Goal: Task Accomplishment & Management: Use online tool/utility

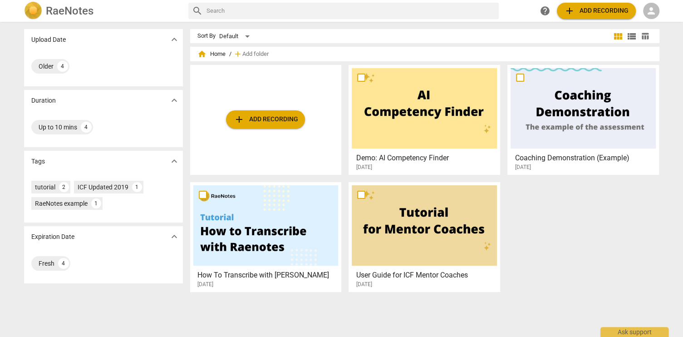
click at [650, 14] on span "person" at bounding box center [651, 10] width 11 height 11
click at [656, 23] on li "Login" at bounding box center [659, 22] width 33 height 22
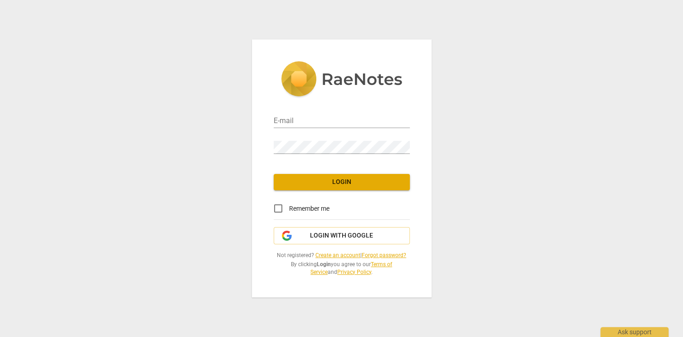
type input "[EMAIL_ADDRESS][DOMAIN_NAME]"
click at [341, 183] on span "Login" at bounding box center [342, 182] width 122 height 9
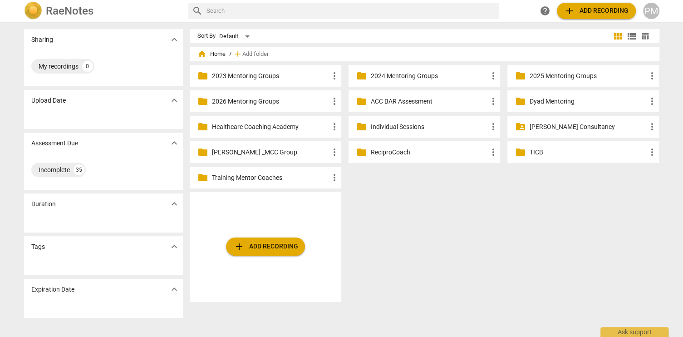
click at [390, 100] on p "ACC BAR Assessment" at bounding box center [429, 102] width 117 height 10
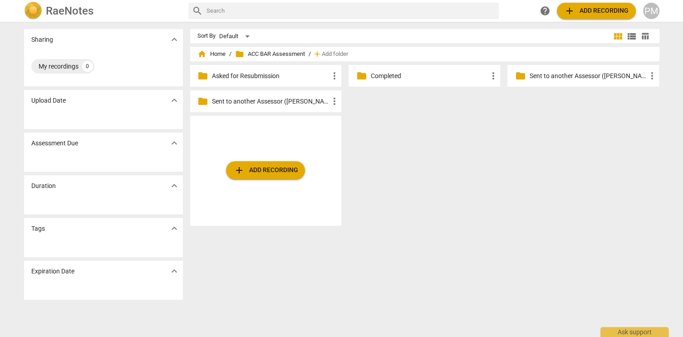
click at [265, 171] on span "add Add recording" at bounding box center [265, 170] width 64 height 11
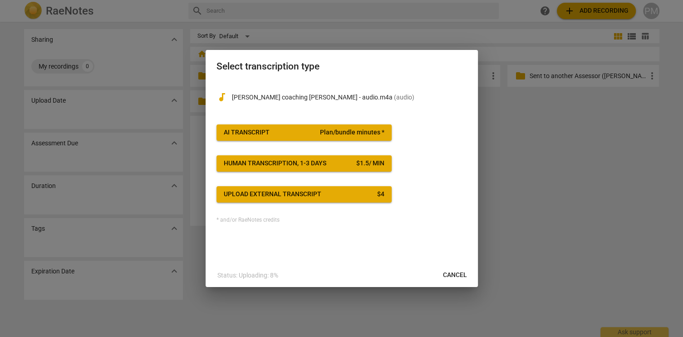
click at [298, 132] on span "AI Transcript Plan/bundle minutes *" at bounding box center [304, 132] width 161 height 9
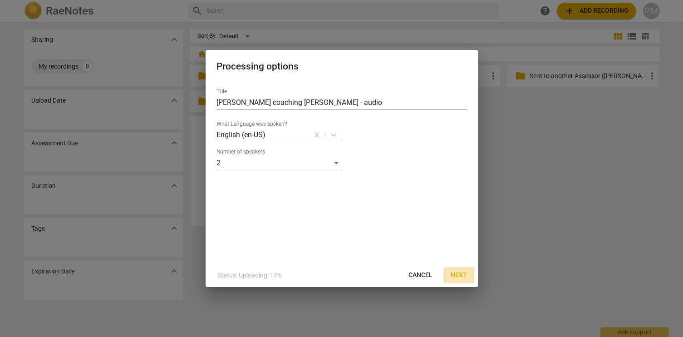
click at [464, 276] on span "Next" at bounding box center [459, 275] width 16 height 9
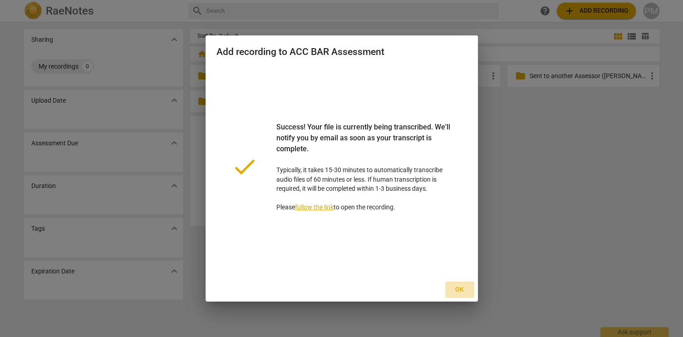
click at [460, 292] on span "Ok" at bounding box center [460, 289] width 15 height 9
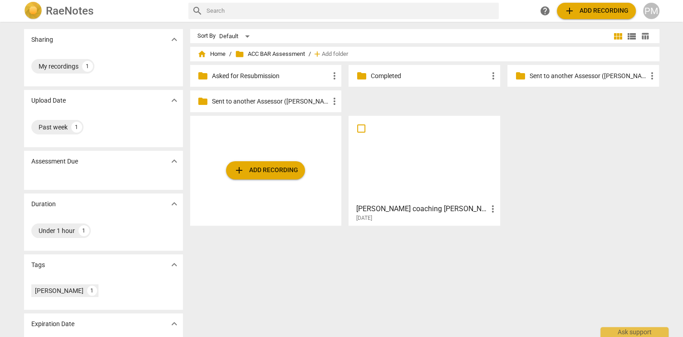
click at [429, 188] on div at bounding box center [424, 159] width 145 height 80
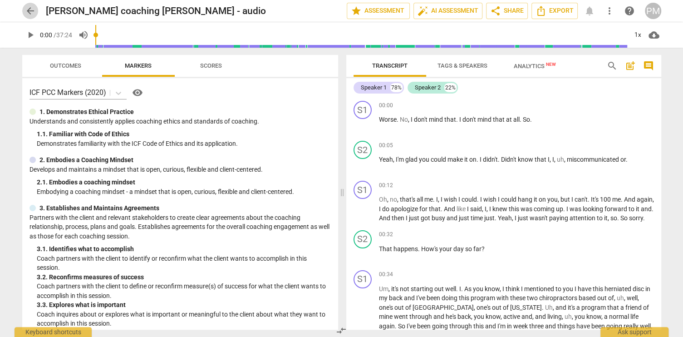
click at [29, 12] on span "arrow_back" at bounding box center [30, 10] width 11 height 11
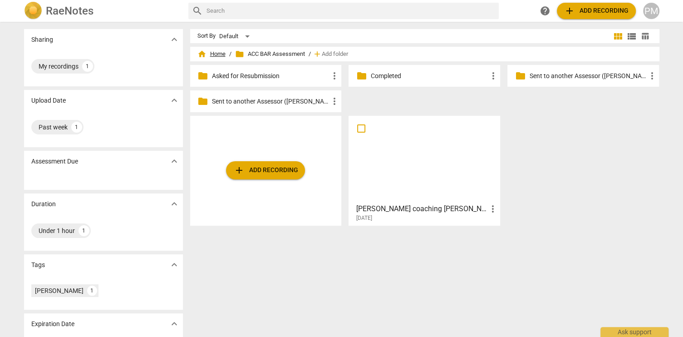
click at [216, 52] on span "home Home" at bounding box center [212, 53] width 28 height 9
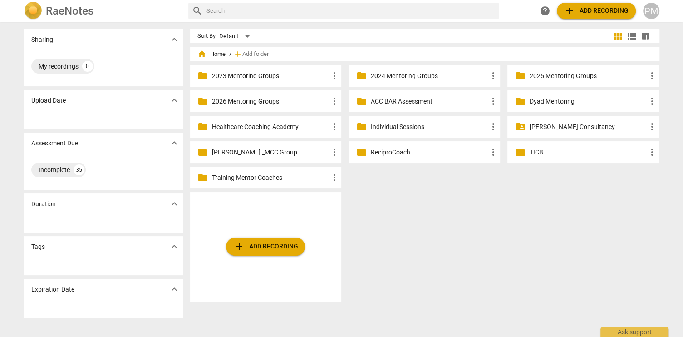
click at [560, 75] on p "2025 Mentoring Groups" at bounding box center [587, 76] width 117 height 10
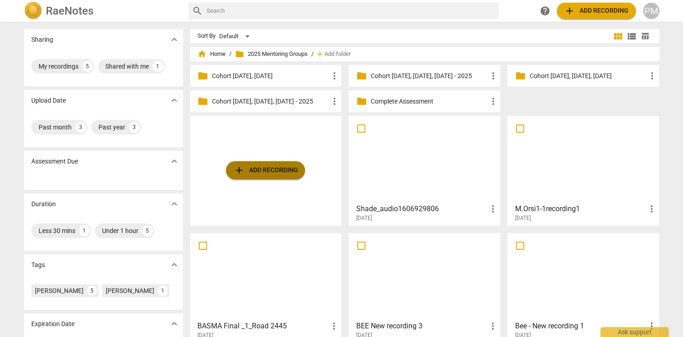
click at [257, 170] on span "add Add recording" at bounding box center [265, 170] width 64 height 11
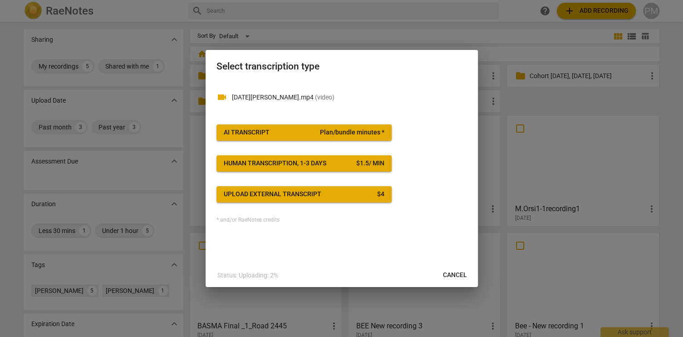
click at [290, 134] on span "AI Transcript Plan/bundle minutes *" at bounding box center [304, 132] width 161 height 9
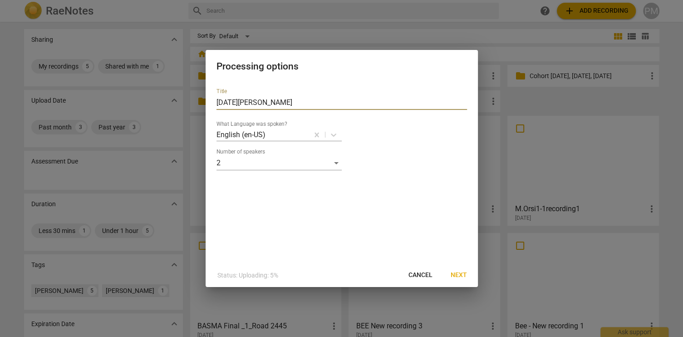
click at [217, 102] on input "[DATE][PERSON_NAME]" at bounding box center [342, 102] width 251 height 15
type input "JOY [DATE][PERSON_NAME]"
click at [460, 269] on button "Next" at bounding box center [459, 275] width 31 height 16
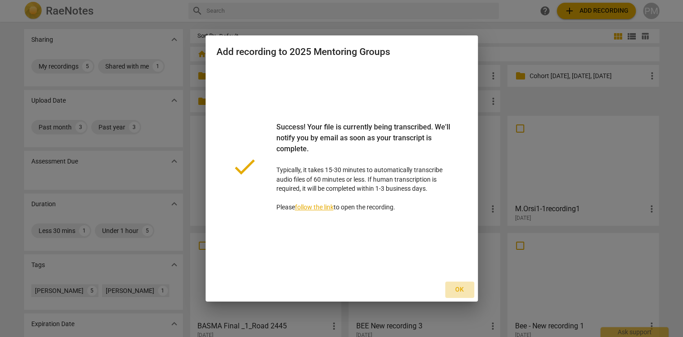
click at [459, 290] on span "Ok" at bounding box center [460, 289] width 15 height 9
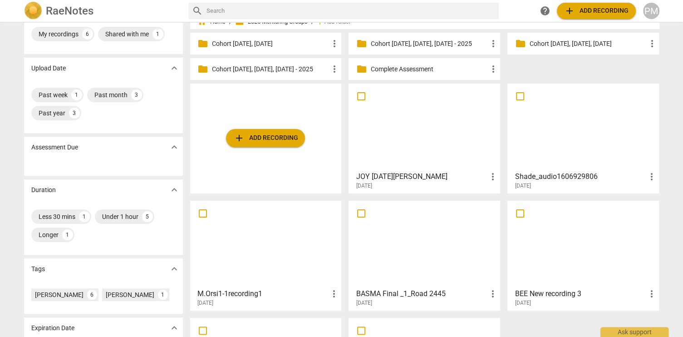
scroll to position [9, 0]
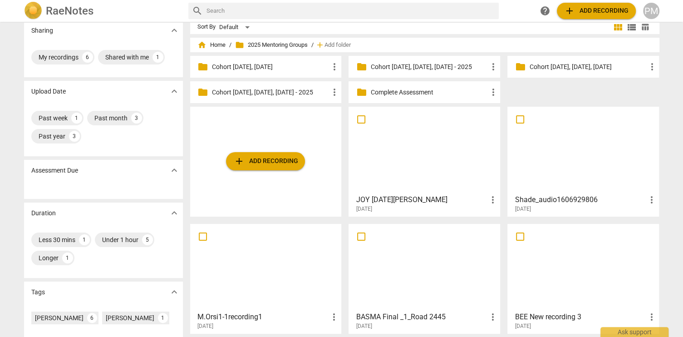
click at [396, 91] on p "Complete Assessment" at bounding box center [429, 93] width 117 height 10
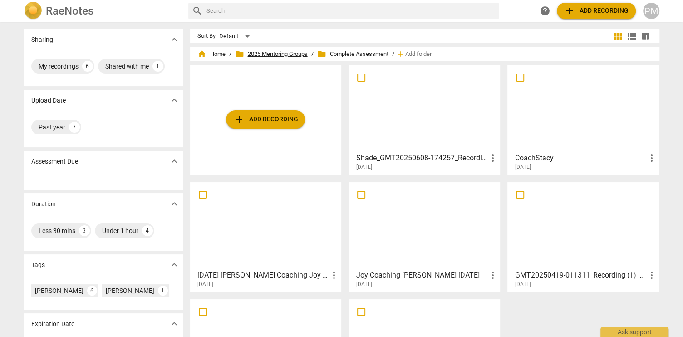
click at [274, 55] on span "folder 2025 Mentoring Groups" at bounding box center [271, 53] width 73 height 9
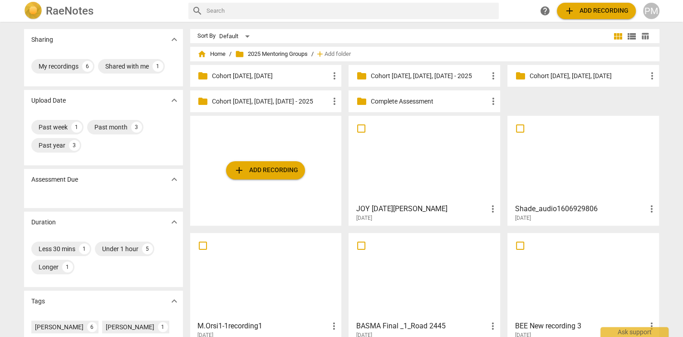
click at [578, 76] on p "Cohort [DATE], [DATE], [DATE]" at bounding box center [587, 76] width 117 height 10
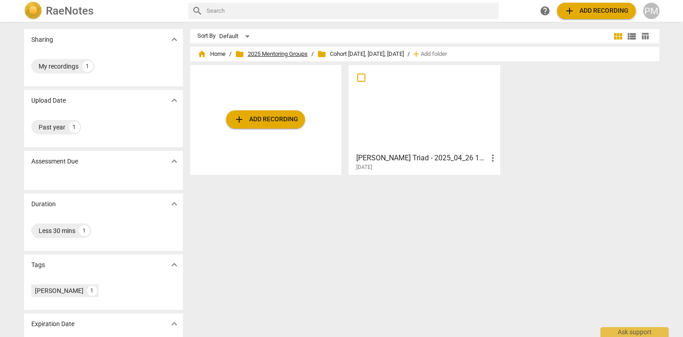
click at [282, 54] on span "folder 2025 Mentoring Groups" at bounding box center [271, 53] width 73 height 9
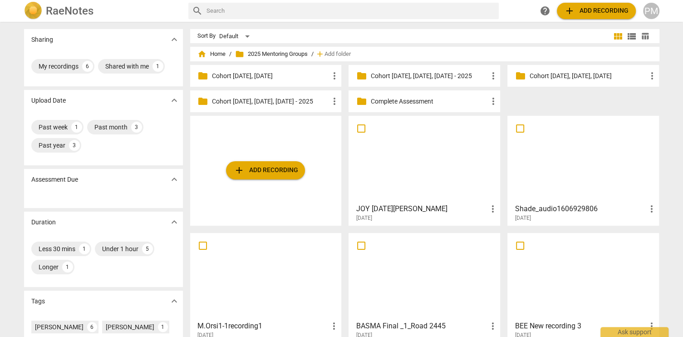
click at [397, 96] on div "folder Complete Assessment more_vert" at bounding box center [425, 101] width 152 height 22
click at [395, 100] on p "Complete Assessment" at bounding box center [429, 102] width 117 height 10
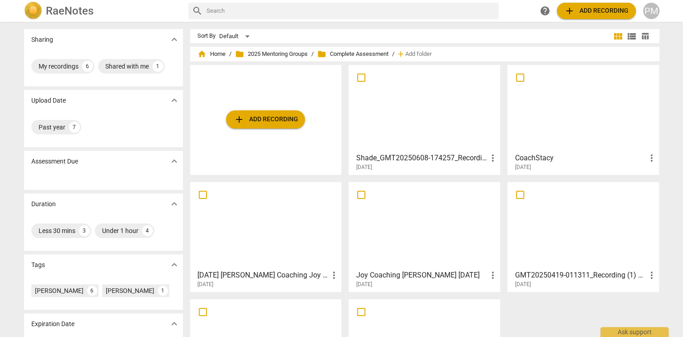
click at [347, 55] on span "folder Complete Assessment" at bounding box center [352, 53] width 71 height 9
click at [282, 56] on span "folder 2025 Mentoring Groups" at bounding box center [271, 53] width 73 height 9
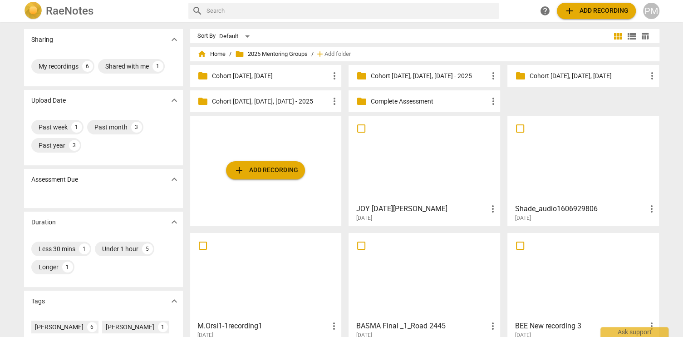
click at [405, 102] on p "Complete Assessment" at bounding box center [429, 102] width 117 height 10
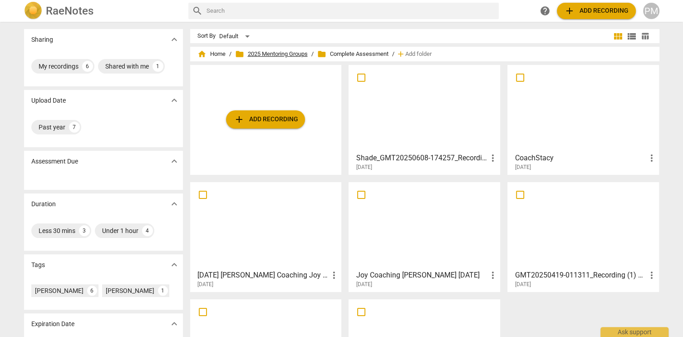
click at [279, 54] on span "folder 2025 Mentoring Groups" at bounding box center [271, 53] width 73 height 9
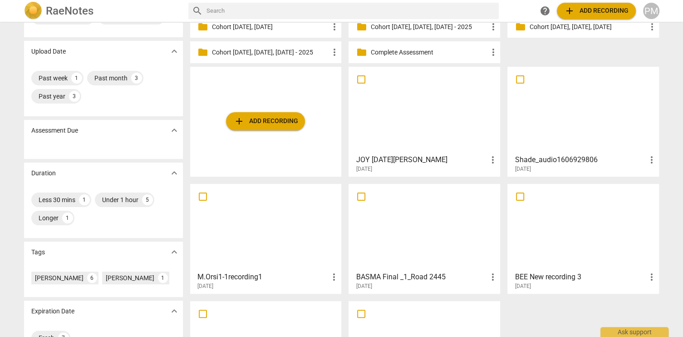
scroll to position [130, 0]
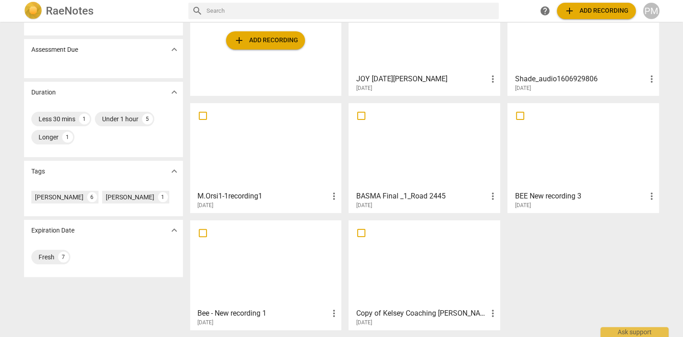
click at [492, 314] on span "more_vert" at bounding box center [492, 313] width 11 height 11
click at [499, 290] on li "Move" at bounding box center [503, 293] width 35 height 22
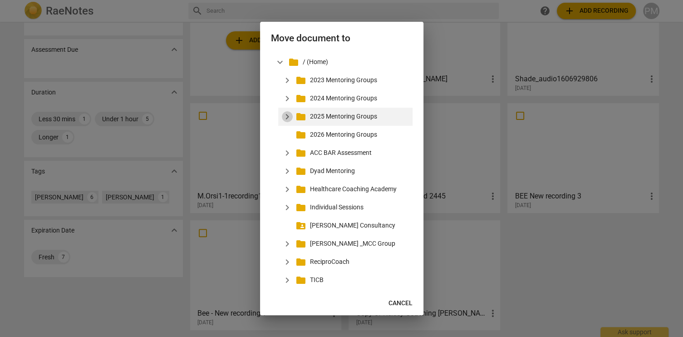
click at [286, 116] on span "expand_more" at bounding box center [287, 116] width 11 height 11
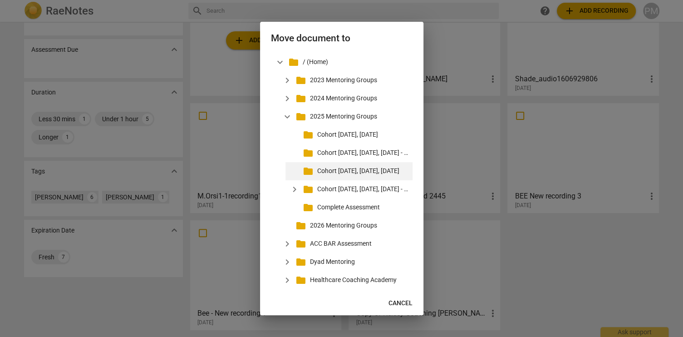
click at [342, 171] on p "Cohort [DATE], [DATE], [DATE]" at bounding box center [363, 171] width 92 height 10
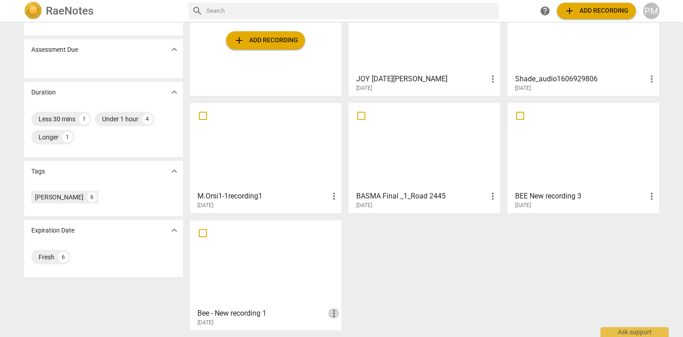
click at [333, 313] on span "more_vert" at bounding box center [333, 313] width 11 height 11
click at [346, 294] on li "Move" at bounding box center [344, 293] width 35 height 22
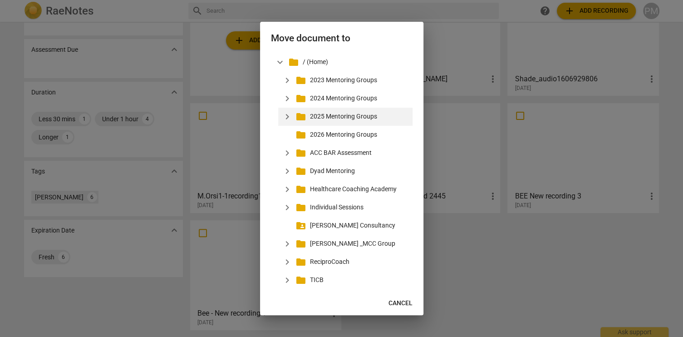
click at [324, 118] on p "2025 Mentoring Groups" at bounding box center [359, 117] width 99 height 10
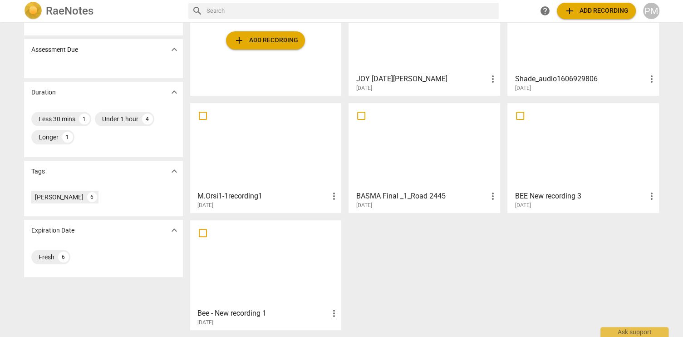
click at [652, 196] on span "more_vert" at bounding box center [651, 196] width 11 height 11
click at [654, 197] on li "Move" at bounding box center [658, 196] width 35 height 22
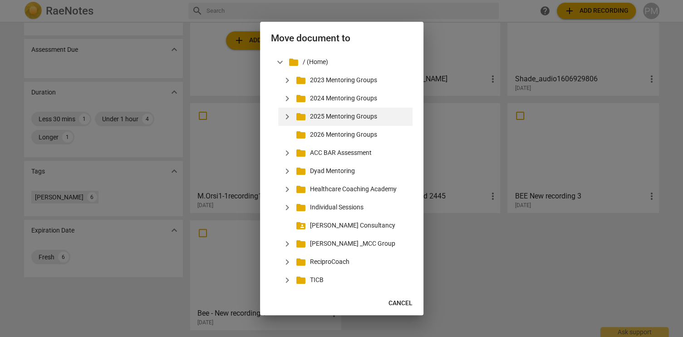
click at [361, 117] on p "2025 Mentoring Groups" at bounding box center [359, 117] width 99 height 10
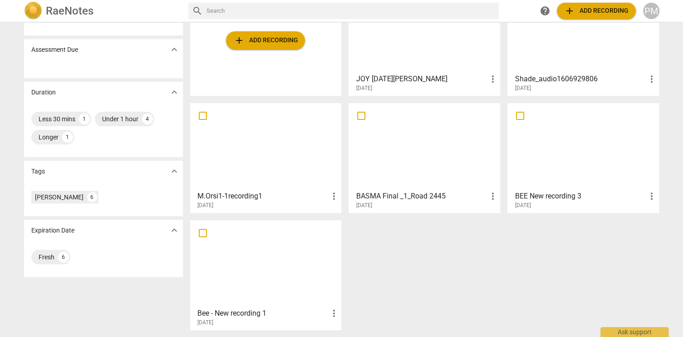
click at [494, 194] on span "more_vert" at bounding box center [492, 196] width 11 height 11
click at [508, 194] on li "Move" at bounding box center [503, 196] width 35 height 22
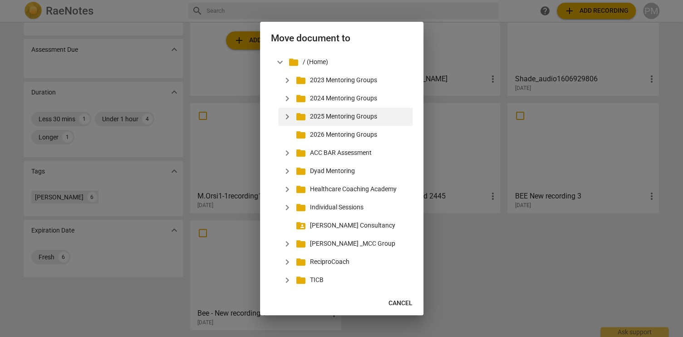
click at [326, 119] on p "2025 Mentoring Groups" at bounding box center [359, 117] width 99 height 10
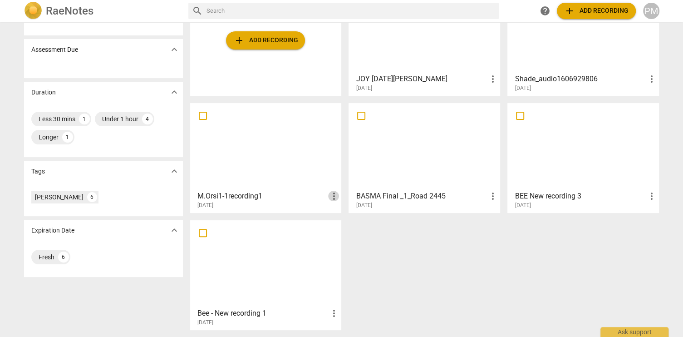
click at [333, 193] on span "more_vert" at bounding box center [333, 196] width 11 height 11
click at [346, 195] on li "Move" at bounding box center [344, 196] width 35 height 22
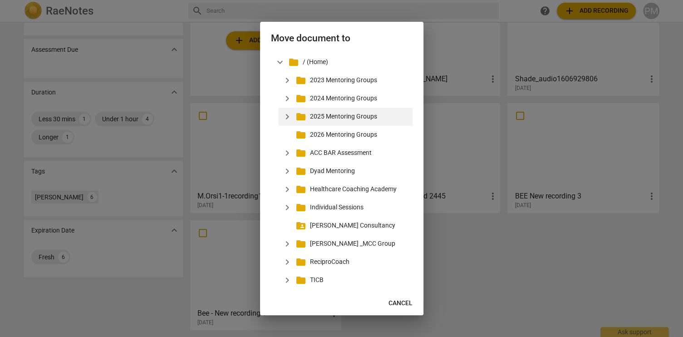
click at [331, 118] on p "2025 Mentoring Groups" at bounding box center [359, 117] width 99 height 10
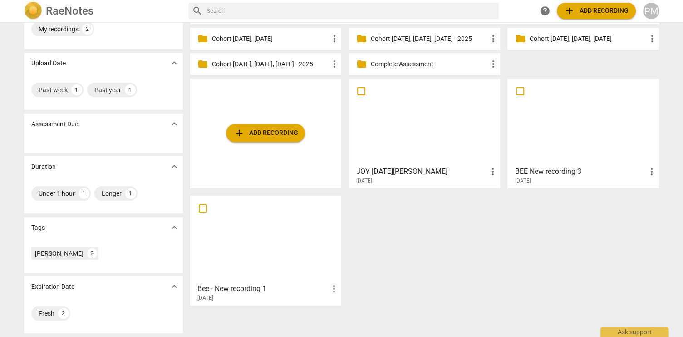
scroll to position [37, 0]
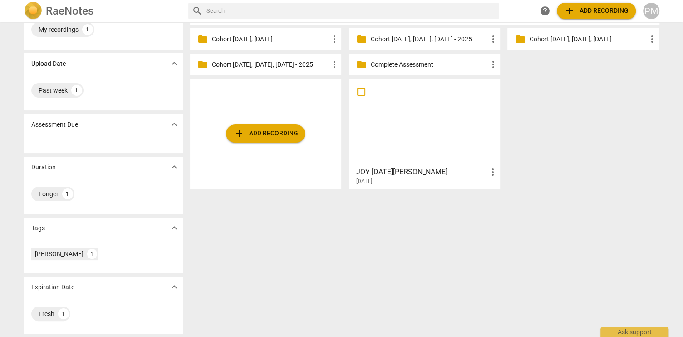
click at [462, 155] on div at bounding box center [424, 122] width 145 height 80
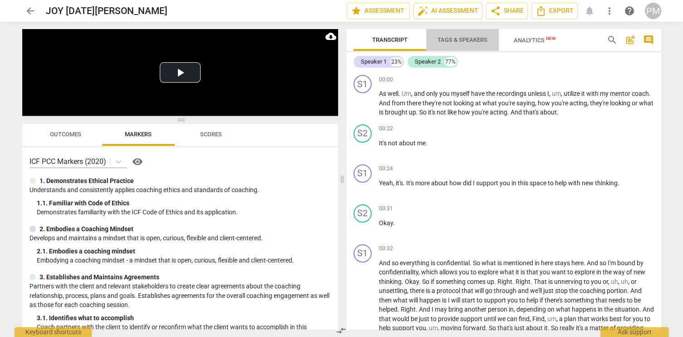
click at [460, 41] on span "Tags & Speakers" at bounding box center [463, 39] width 50 height 7
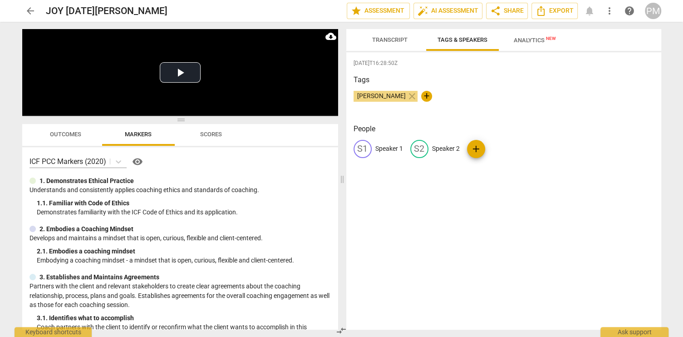
click at [382, 42] on span "Transcript" at bounding box center [389, 39] width 35 height 7
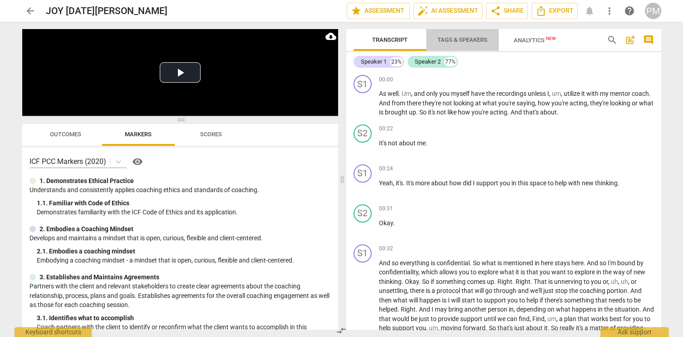
click at [459, 35] on span "Tags & Speakers" at bounding box center [463, 40] width 72 height 12
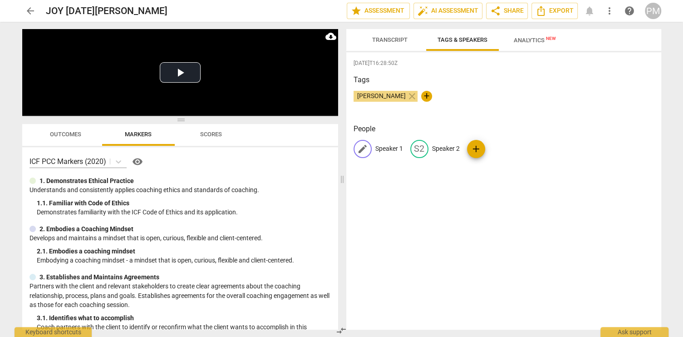
click at [383, 147] on p "Speaker 1" at bounding box center [390, 149] width 28 height 10
type input "Coach"
click at [496, 149] on p "Speaker 2" at bounding box center [505, 149] width 28 height 10
type input "Client"
click at [477, 216] on div "[DATE]T16:28:50Z Tags [PERSON_NAME] close + People CO Coach edit Client delete …" at bounding box center [503, 190] width 315 height 277
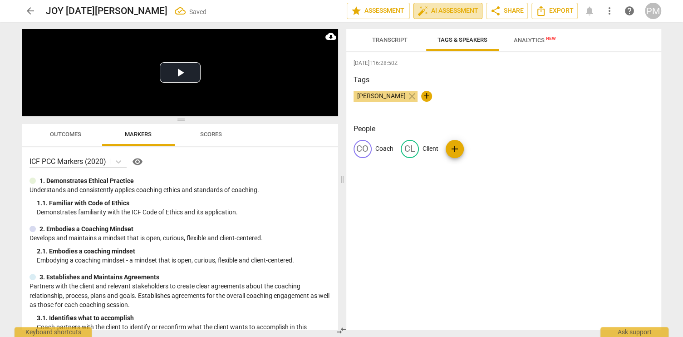
click at [456, 10] on span "auto_fix_high AI Assessment" at bounding box center [448, 10] width 61 height 11
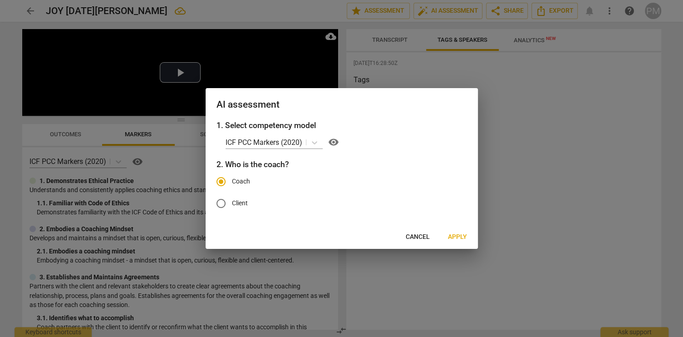
click at [458, 238] on span "Apply" at bounding box center [457, 236] width 19 height 9
